Goal: Navigation & Orientation: Find specific page/section

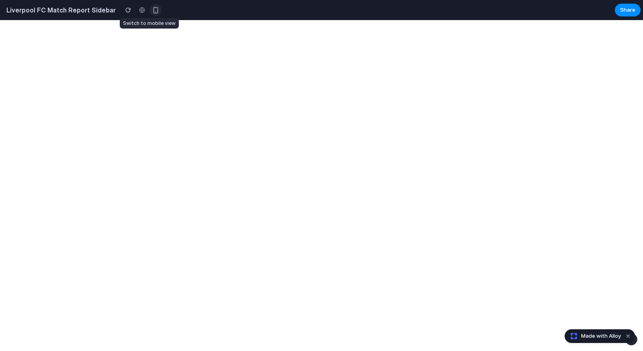
click at [152, 10] on div "button" at bounding box center [155, 10] width 7 height 7
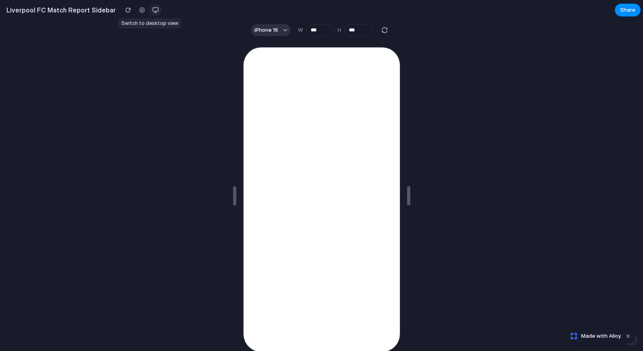
click at [152, 11] on div "button" at bounding box center [155, 10] width 6 height 6
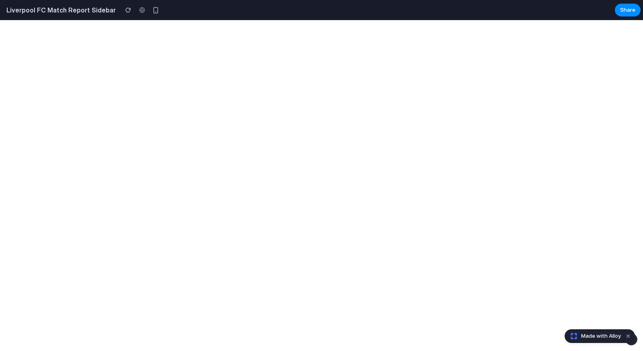
click at [562, 292] on span "Made with Alloy" at bounding box center [601, 336] width 40 height 8
